Goal: Task Accomplishment & Management: Use online tool/utility

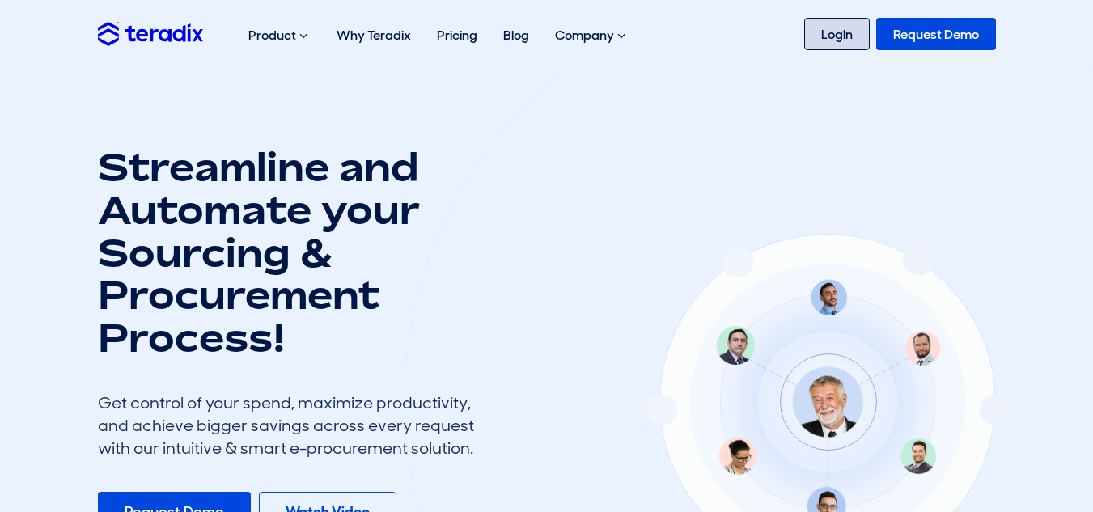
click at [845, 40] on link "Login" at bounding box center [837, 34] width 66 height 32
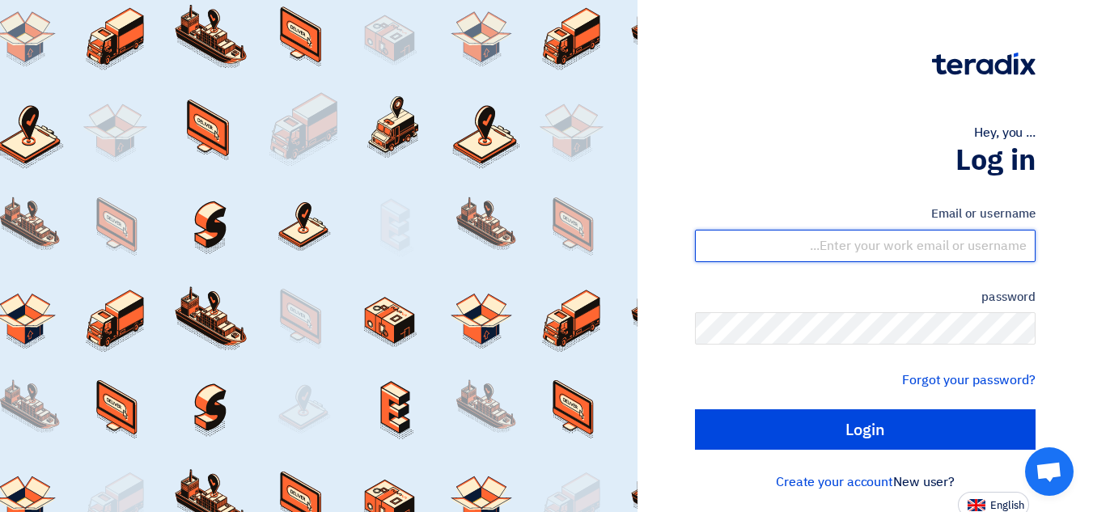
click at [981, 248] on input "text" at bounding box center [865, 246] width 341 height 32
type input "ammar@bw-saudi.com"
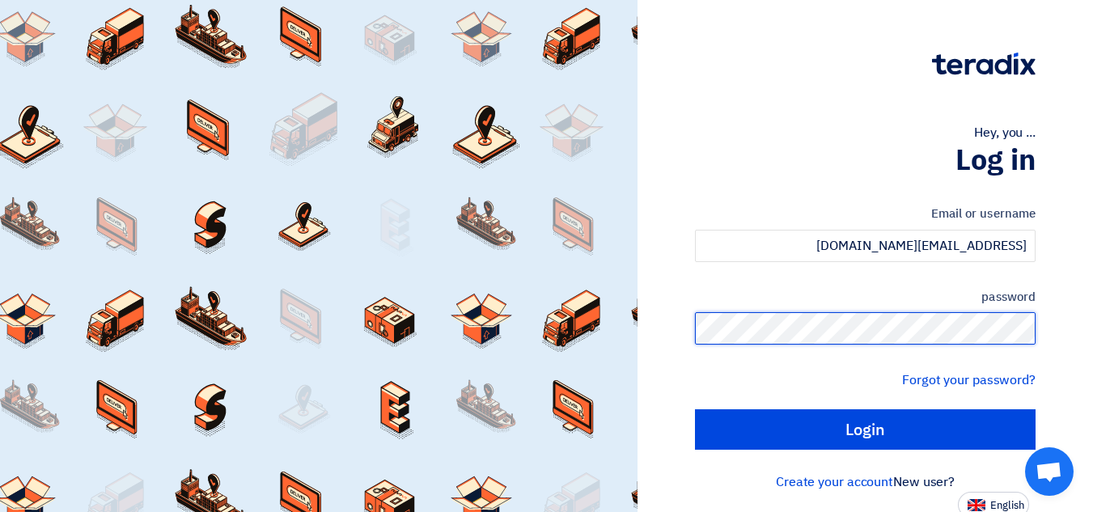
click at [695, 409] on input "Login" at bounding box center [865, 429] width 341 height 40
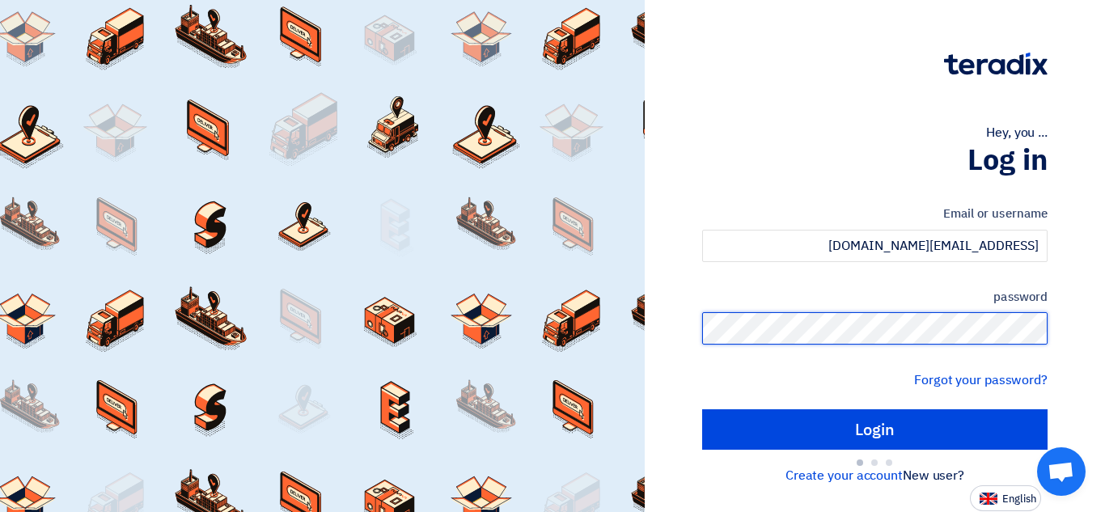
type input "Sign in"
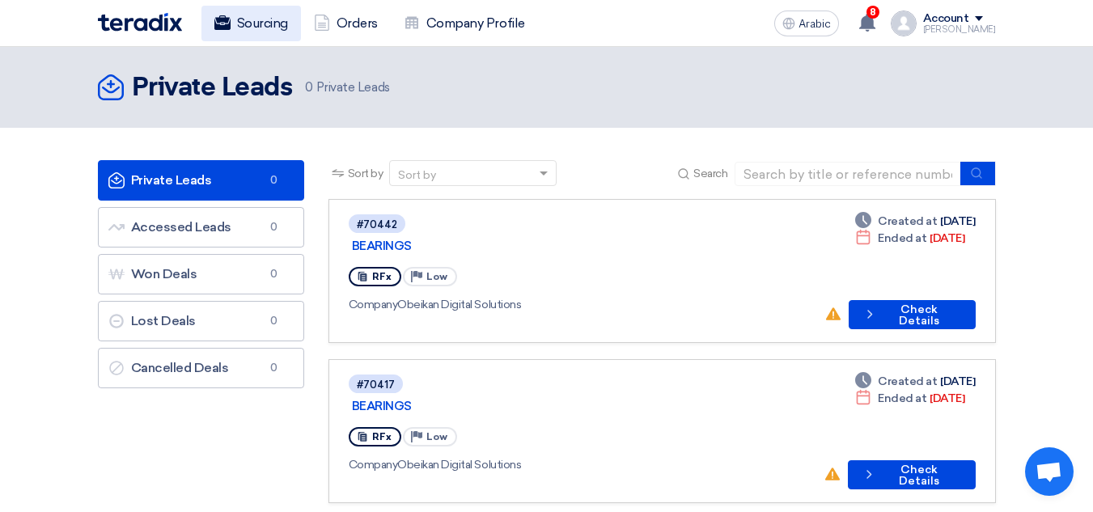
click at [279, 25] on font "Sourcing" at bounding box center [262, 22] width 51 height 15
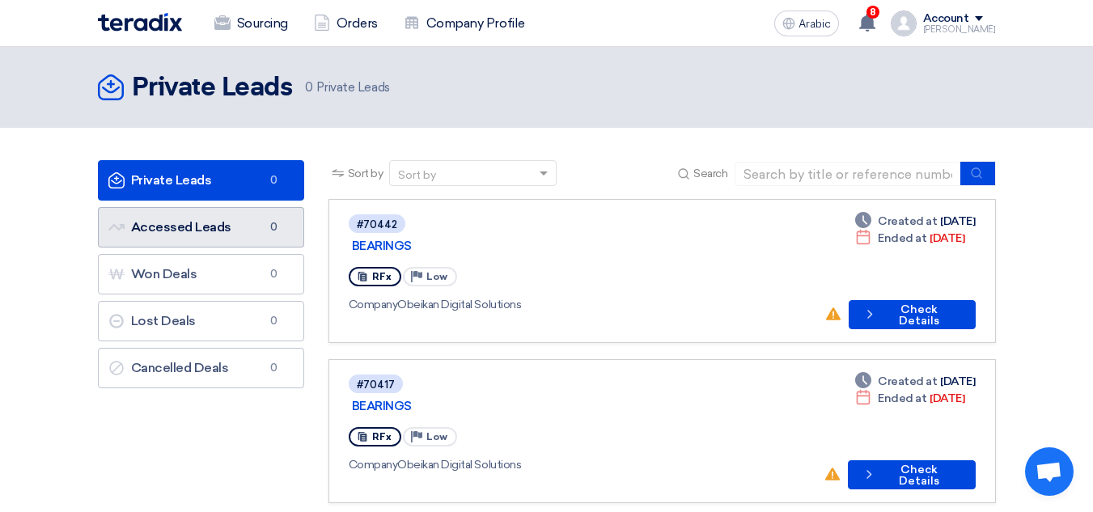
click at [209, 231] on font "Accessed Leads" at bounding box center [181, 226] width 100 height 15
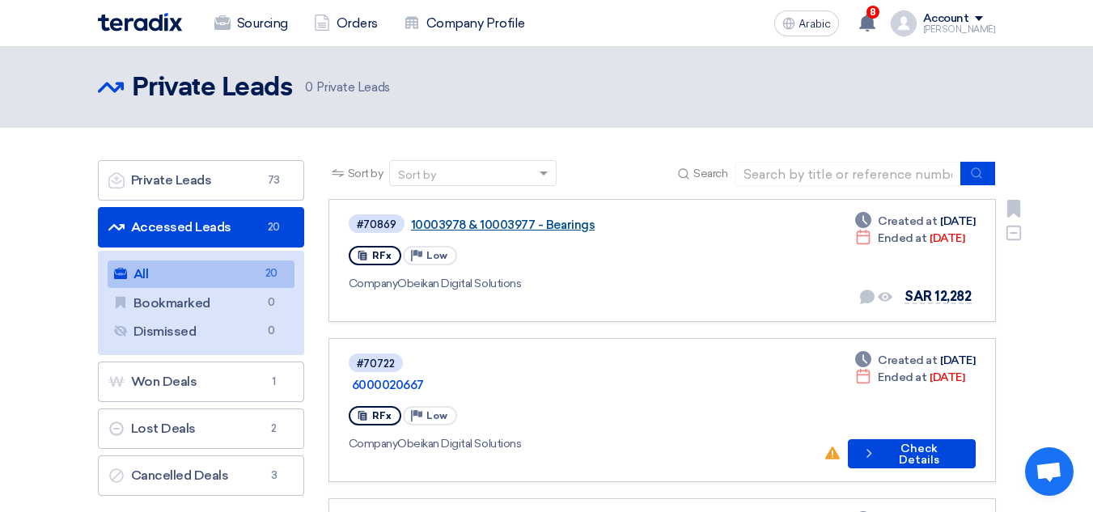
click at [563, 225] on font "10003978 & 10003977 - Bearings" at bounding box center [503, 225] width 184 height 15
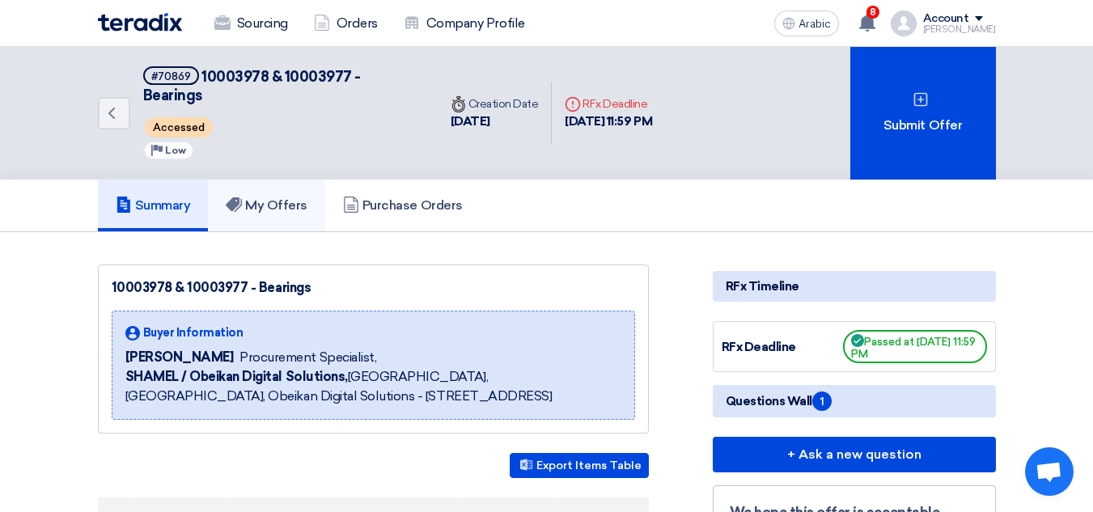
click at [291, 197] on font "My Offers" at bounding box center [276, 204] width 62 height 15
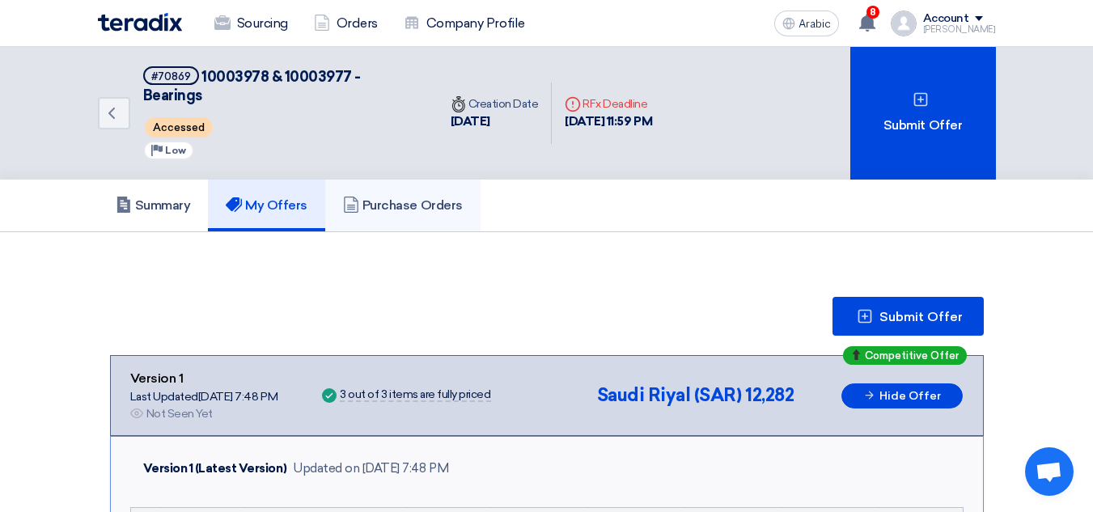
click at [400, 197] on font "Purchase Orders" at bounding box center [412, 204] width 100 height 15
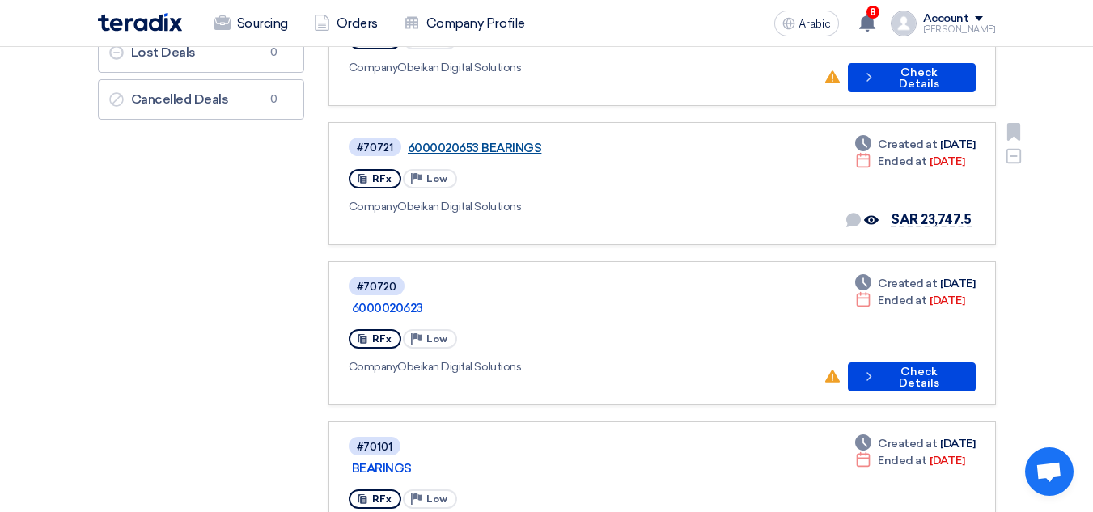
scroll to position [404, 0]
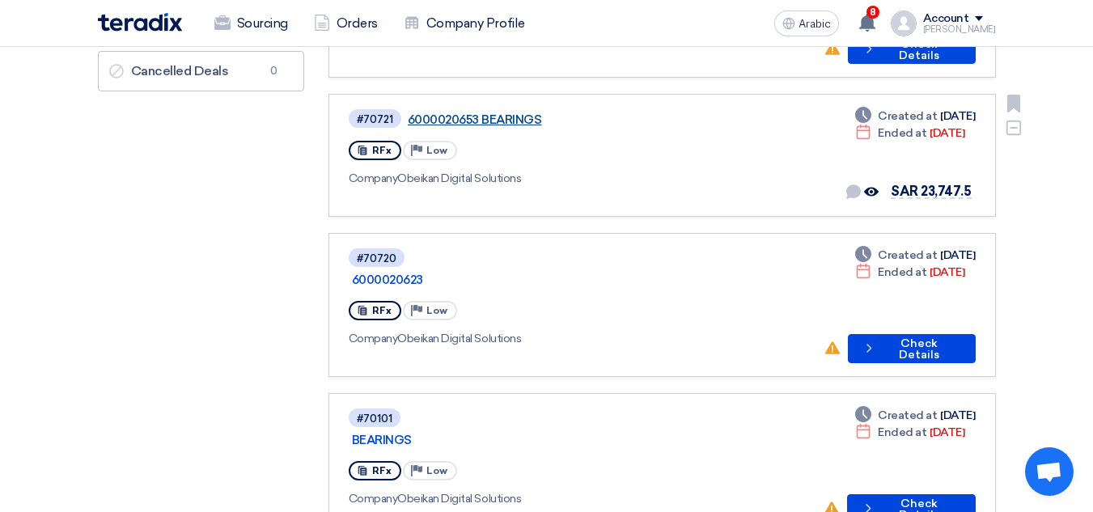
click at [490, 112] on font "6000020653 BEARINGS" at bounding box center [475, 119] width 134 height 15
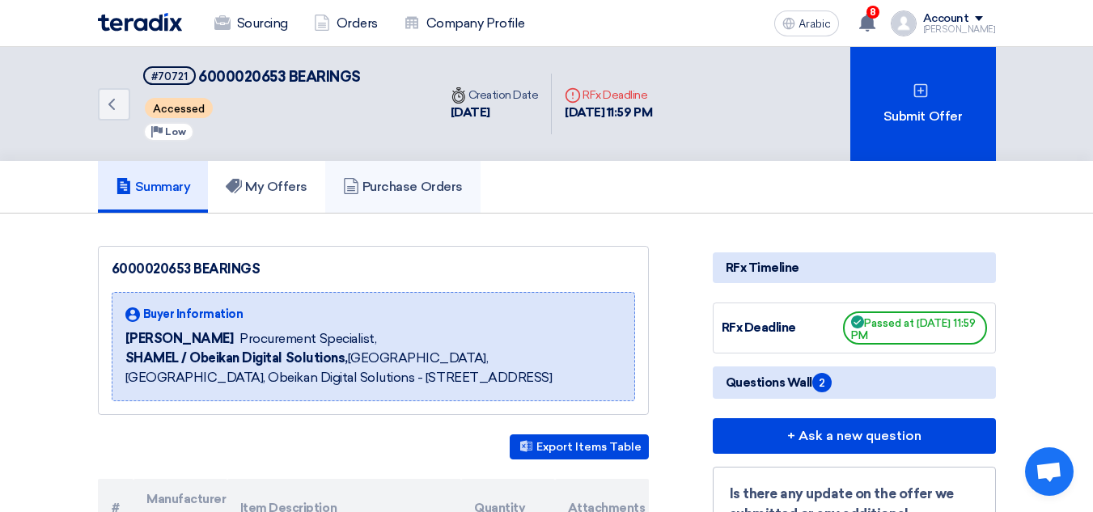
click at [413, 184] on font "Purchase Orders" at bounding box center [412, 186] width 100 height 15
